Goal: Task Accomplishment & Management: Manage account settings

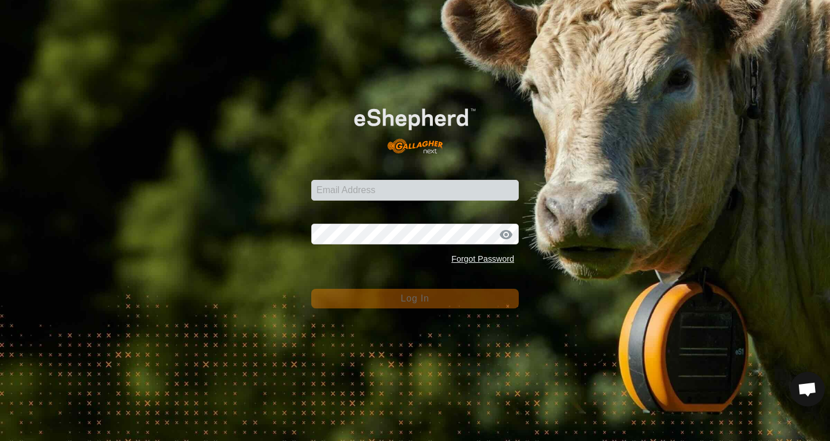
scroll to position [700, 0]
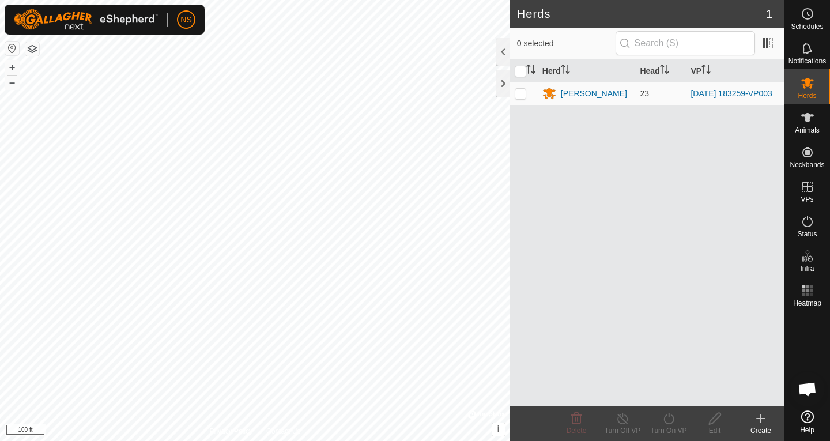
scroll to position [700, 0]
click at [566, 92] on div "[PERSON_NAME]" at bounding box center [594, 94] width 66 height 12
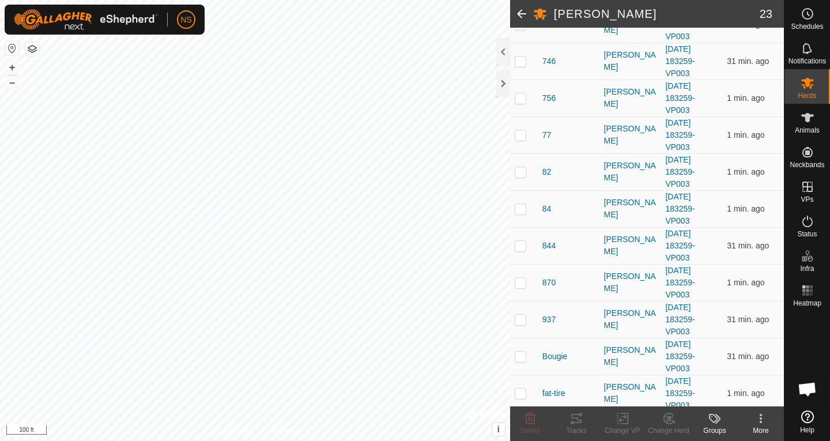
scroll to position [627, 0]
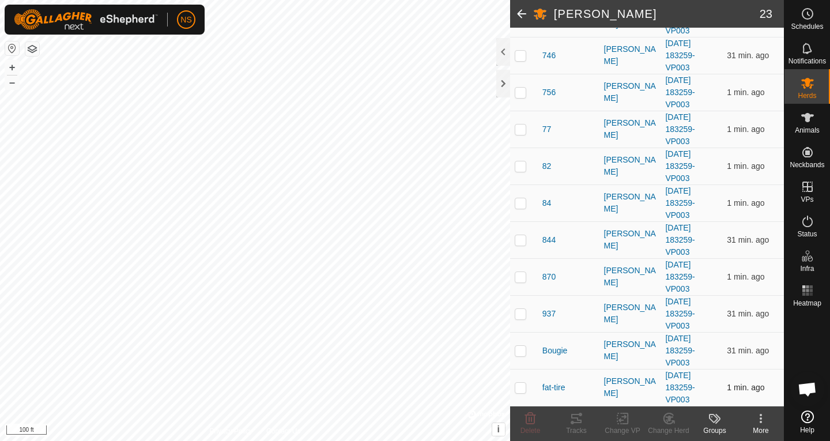
click at [523, 387] on p-checkbox at bounding box center [521, 387] width 12 height 9
click at [576, 421] on icon at bounding box center [576, 418] width 14 height 14
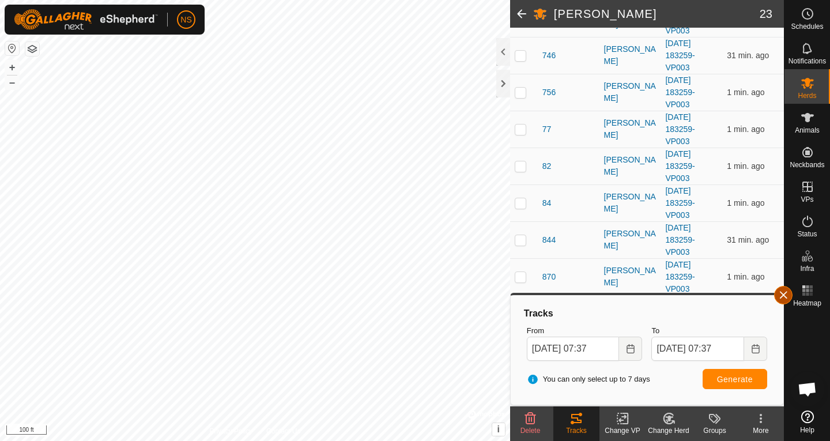
click at [787, 296] on button "button" at bounding box center [783, 295] width 18 height 18
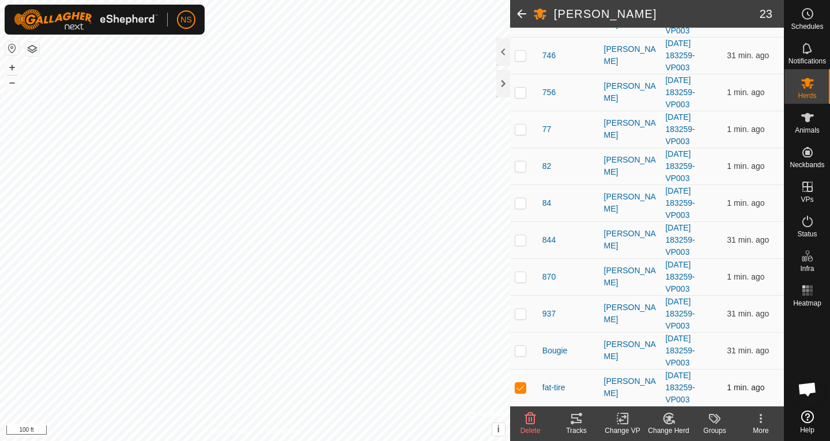
click at [519, 384] on p-checkbox at bounding box center [521, 387] width 12 height 9
checkbox input "false"
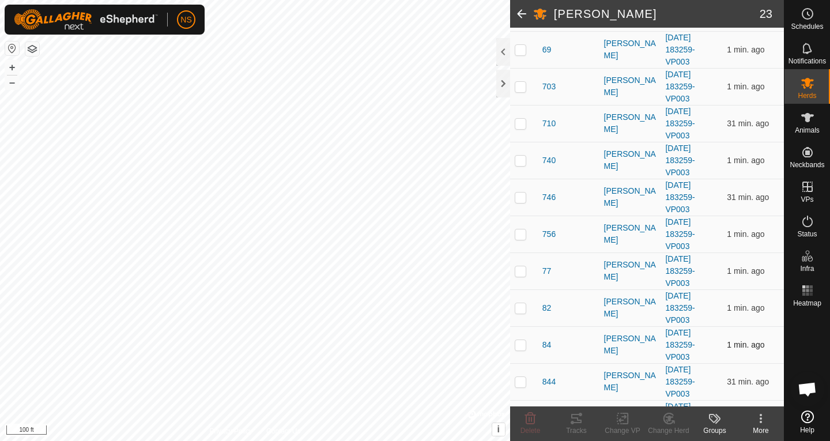
scroll to position [454, 0]
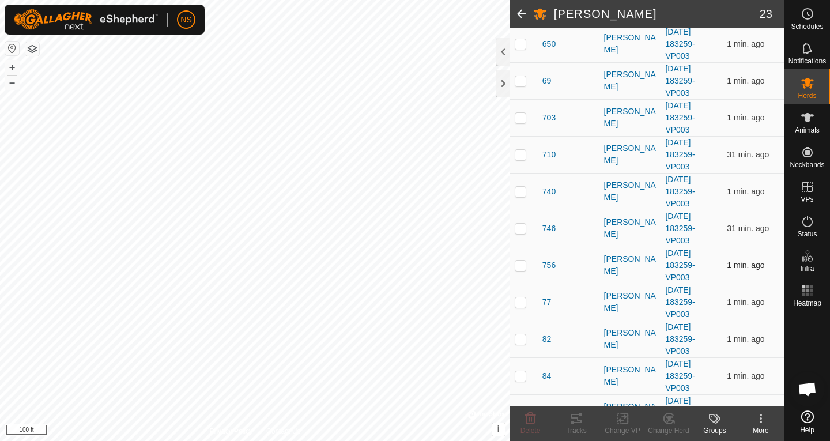
click at [524, 270] on td at bounding box center [524, 265] width 28 height 37
click at [579, 421] on icon at bounding box center [576, 418] width 14 height 14
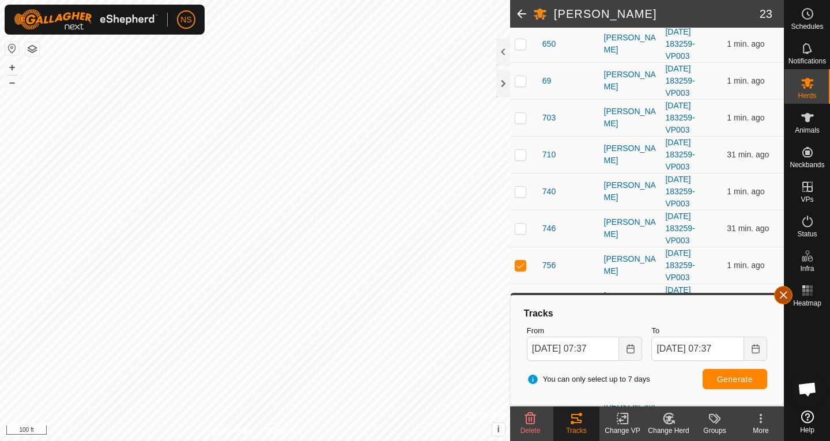
click at [784, 292] on button "button" at bounding box center [783, 295] width 18 height 18
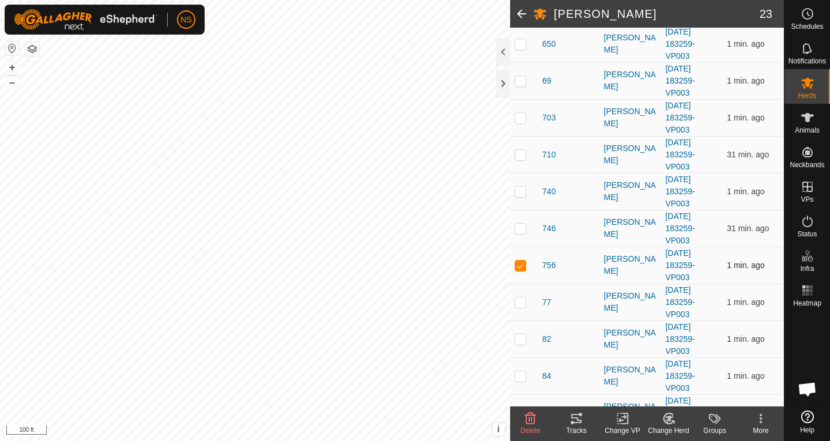
click at [524, 270] on td at bounding box center [524, 265] width 28 height 37
checkbox input "false"
